Goal: Transaction & Acquisition: Download file/media

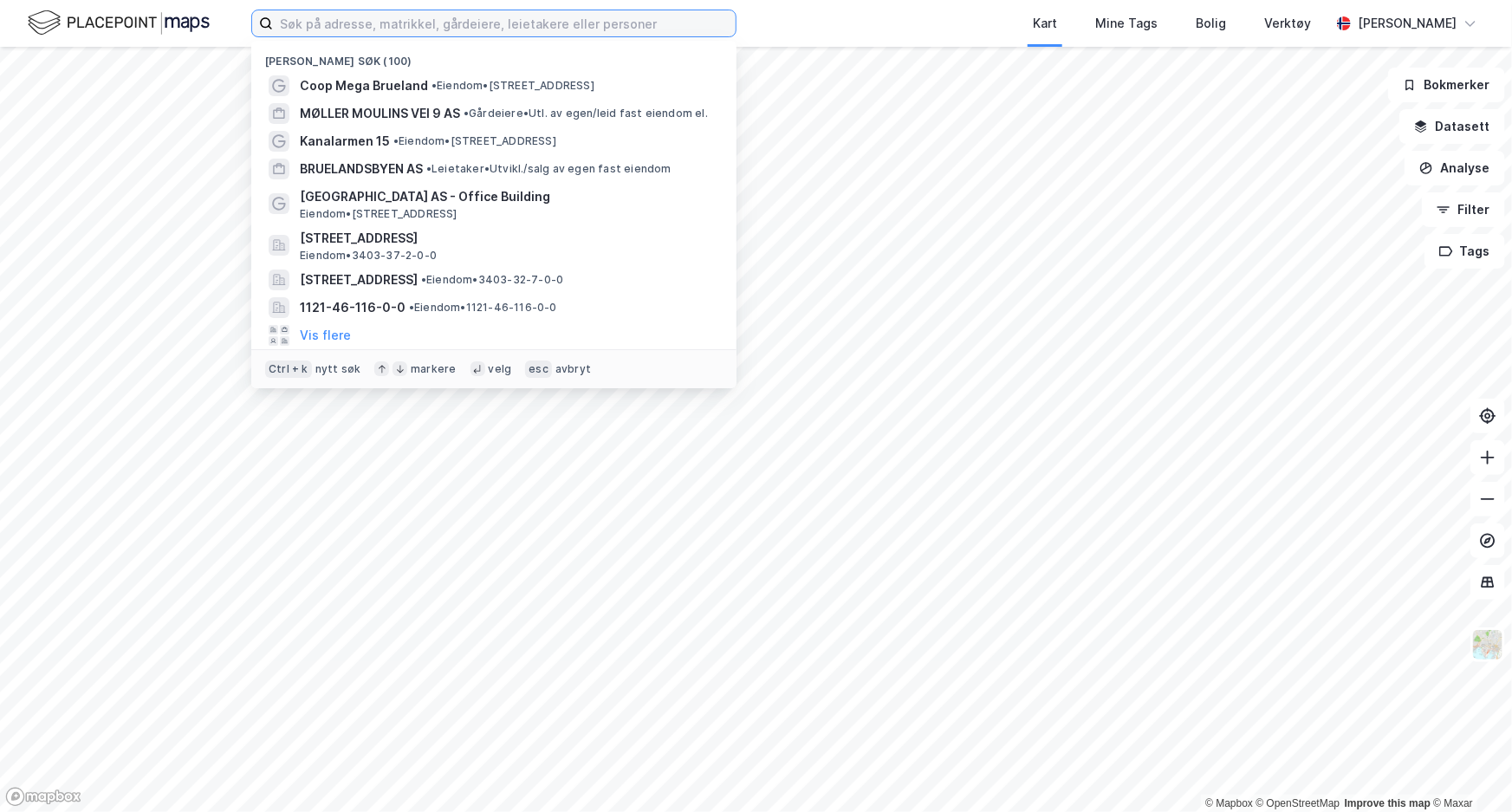
click at [387, 32] on input at bounding box center [504, 23] width 463 height 26
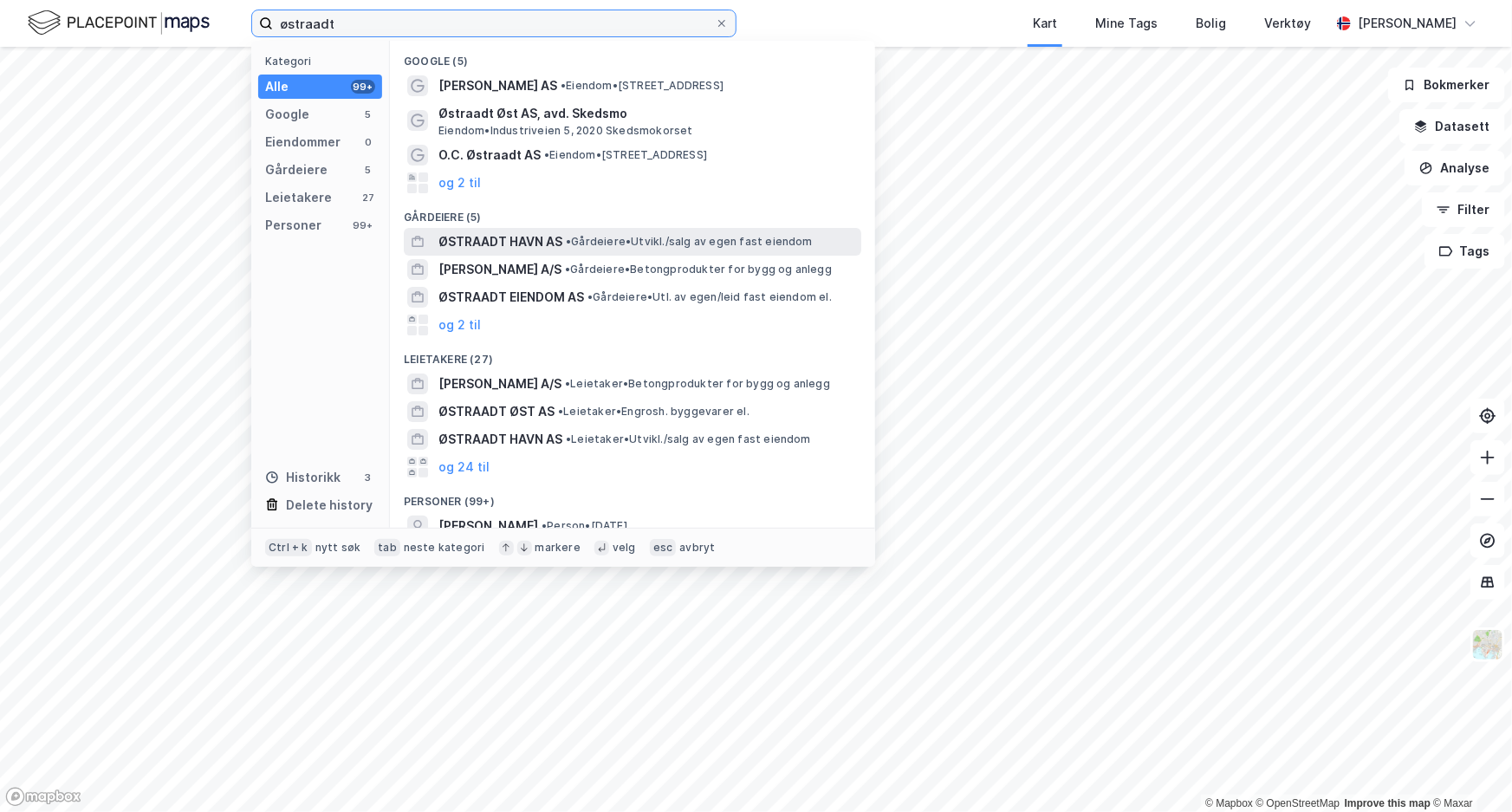
type input "østraadt"
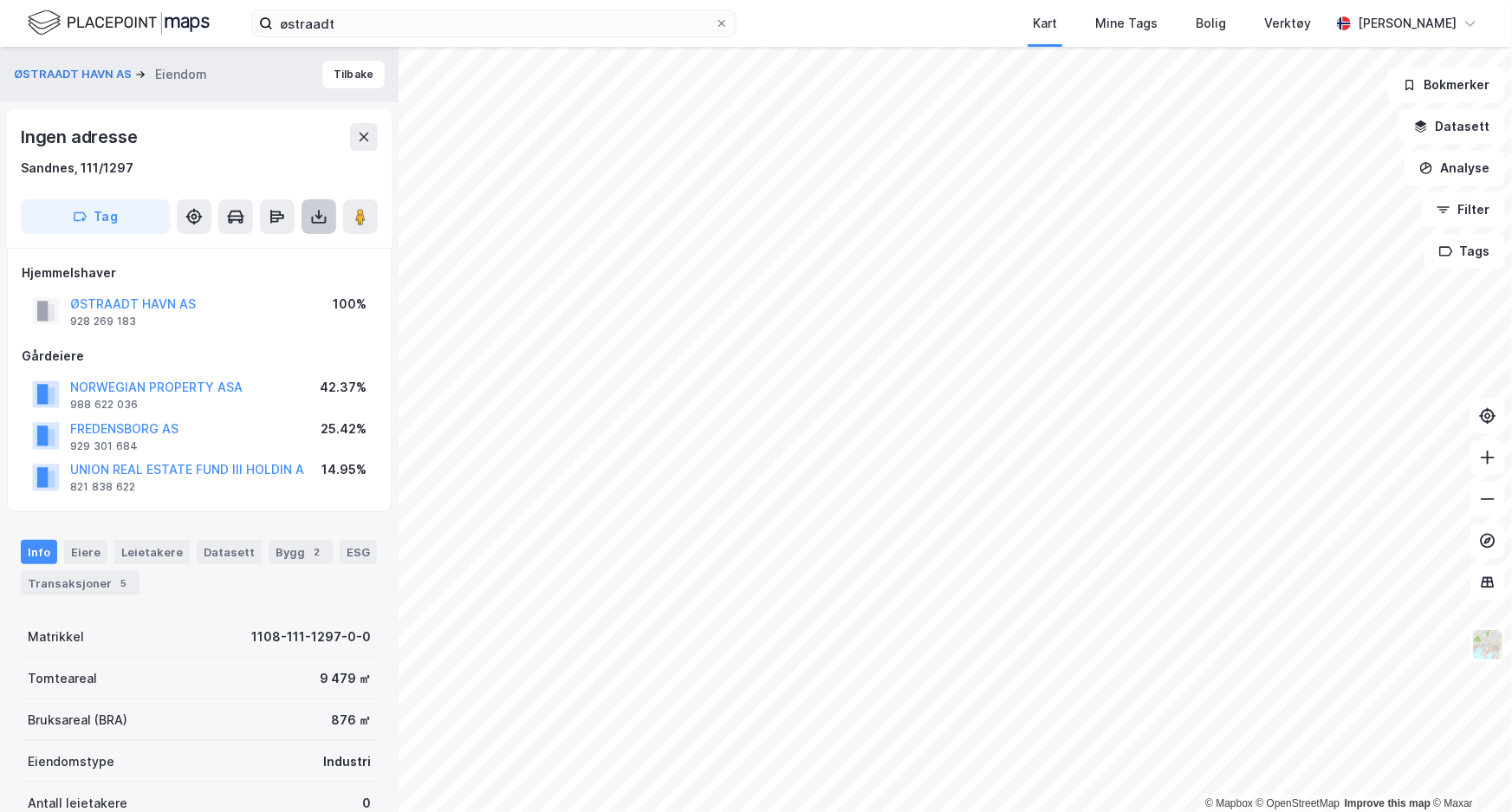
click at [318, 214] on icon at bounding box center [319, 214] width 2 height 10
click at [311, 243] on div "Last ned grunnbok" at bounding box center [244, 251] width 184 height 28
